Goal: Transaction & Acquisition: Download file/media

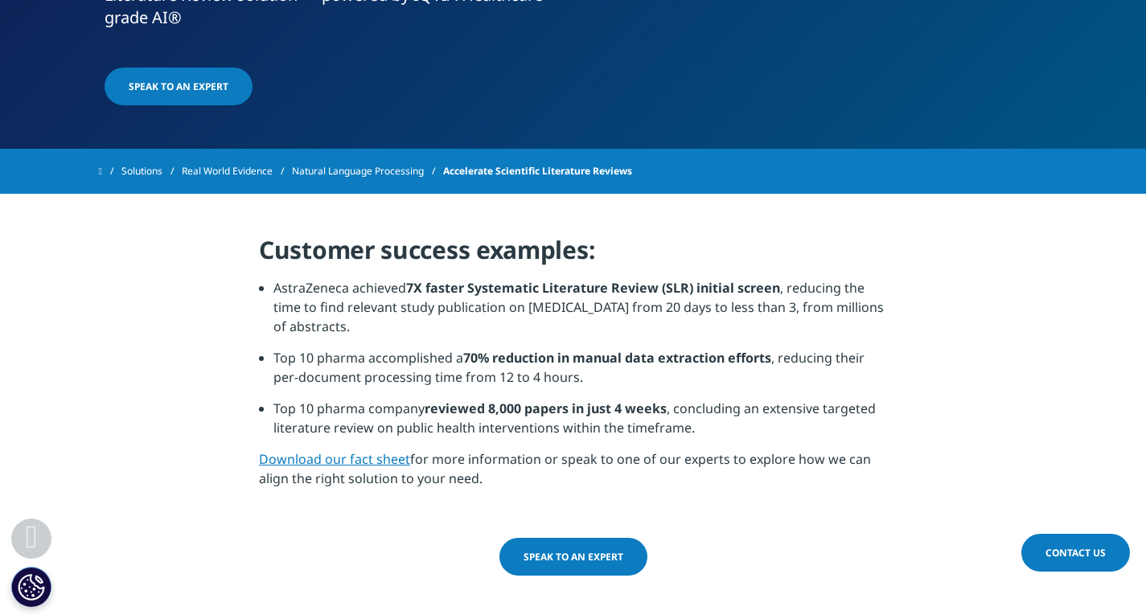
scroll to position [644, 0]
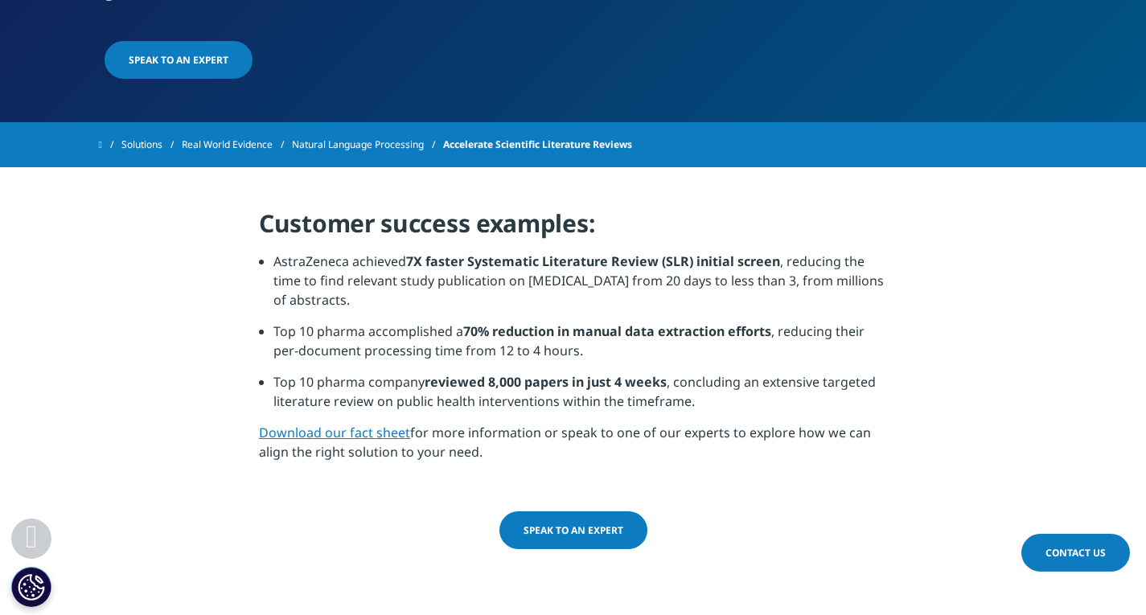
click at [343, 433] on link "Download our fact sheet" at bounding box center [334, 433] width 151 height 18
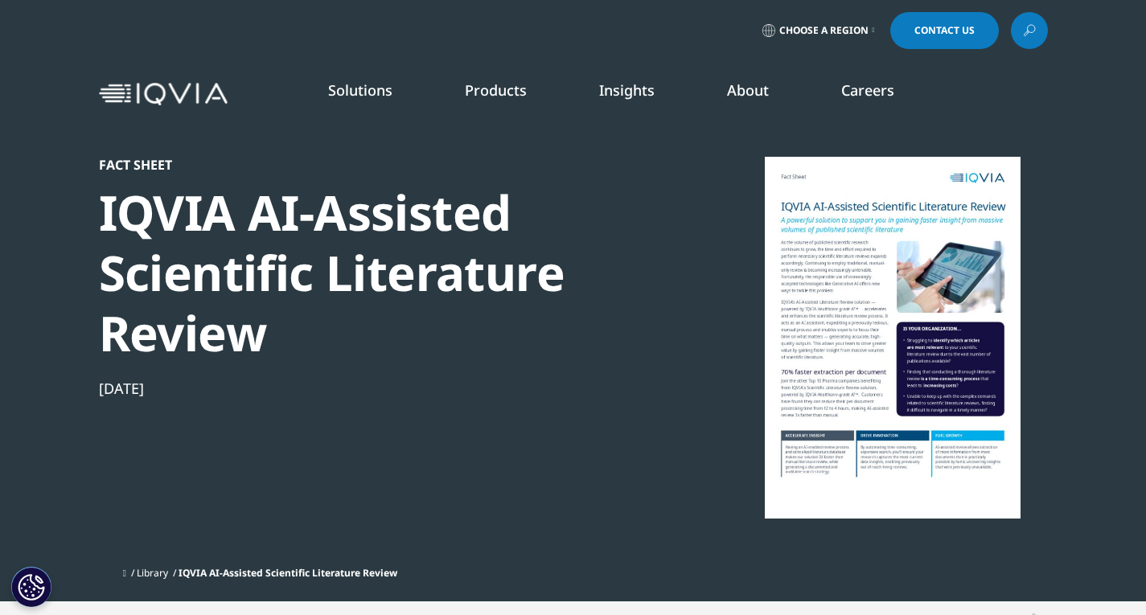
scroll to position [483, 0]
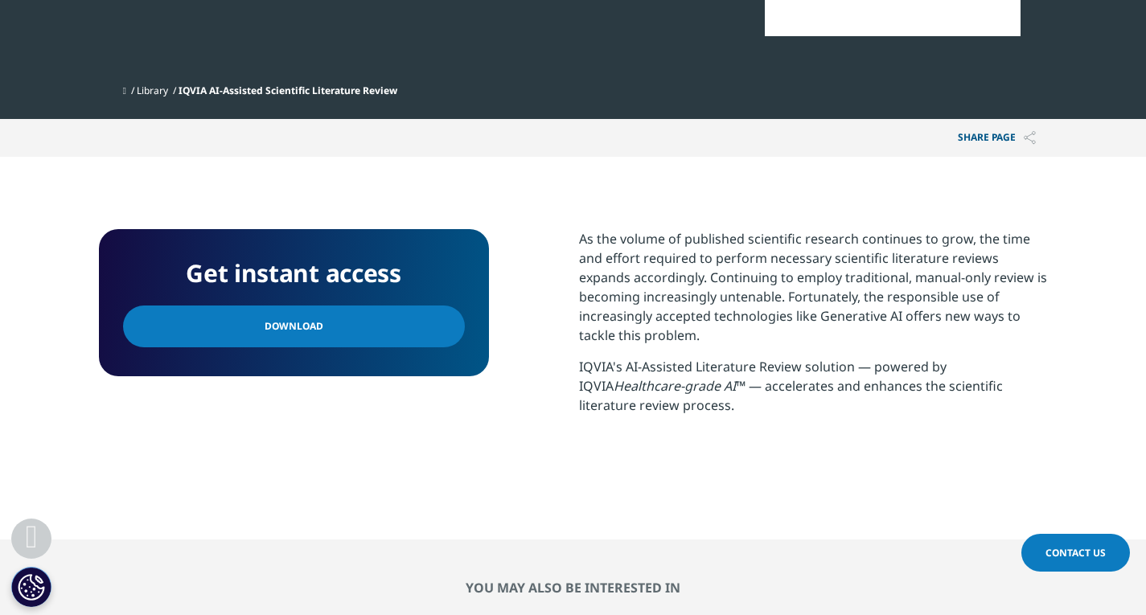
click at [350, 333] on link "Download" at bounding box center [294, 327] width 342 height 42
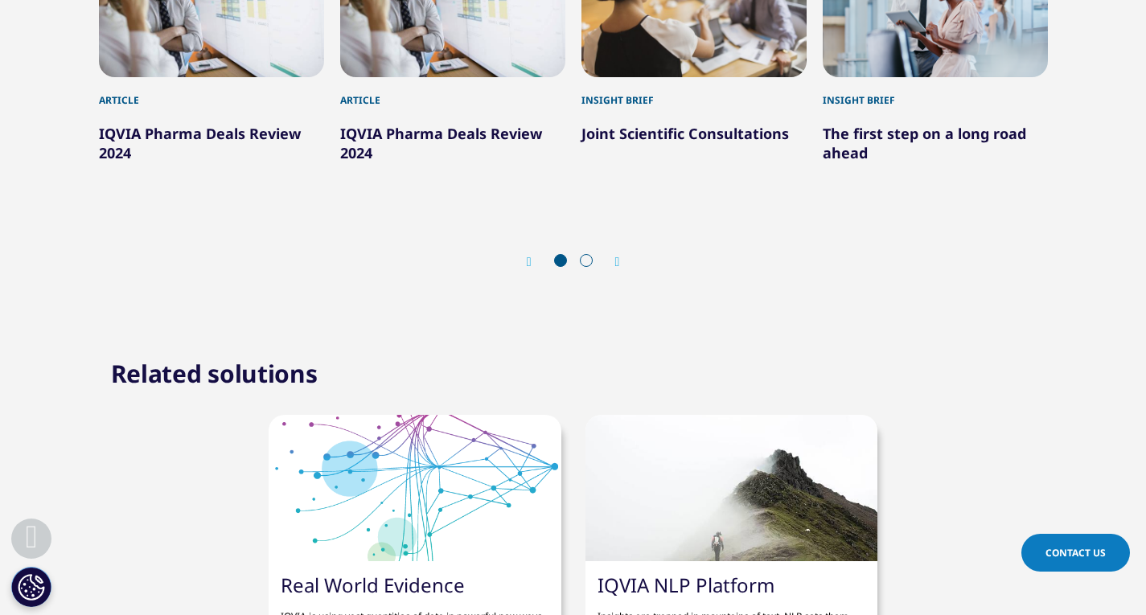
scroll to position [885, 0]
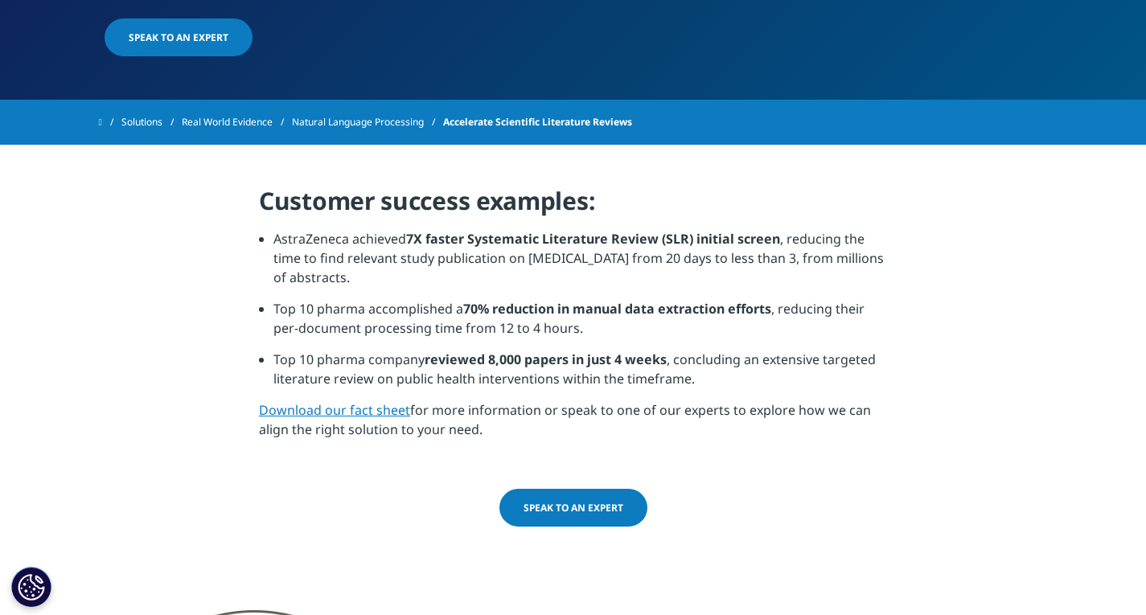
scroll to position [644, 0]
